Goal: Check status: Check status

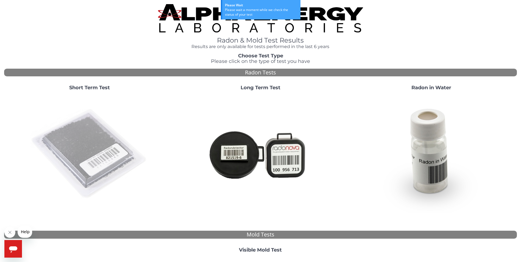
click at [86, 142] on img at bounding box center [89, 154] width 118 height 118
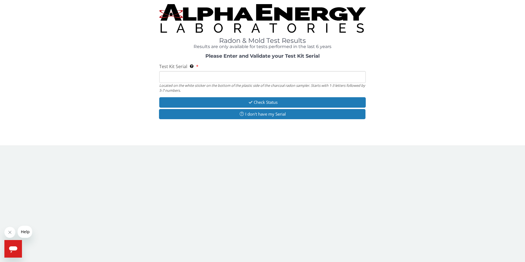
click at [164, 77] on input "Test Kit Serial Located on the white sticker on the bottom of the plastic side …" at bounding box center [262, 77] width 207 height 12
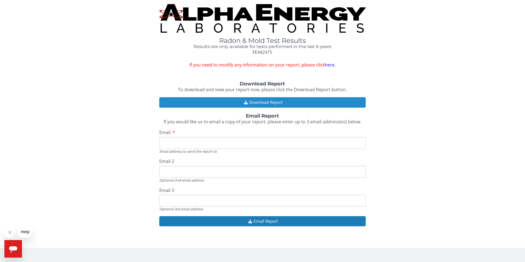
click at [262, 101] on button "Download Report" at bounding box center [262, 102] width 207 height 10
